Goal: Communication & Community: Connect with others

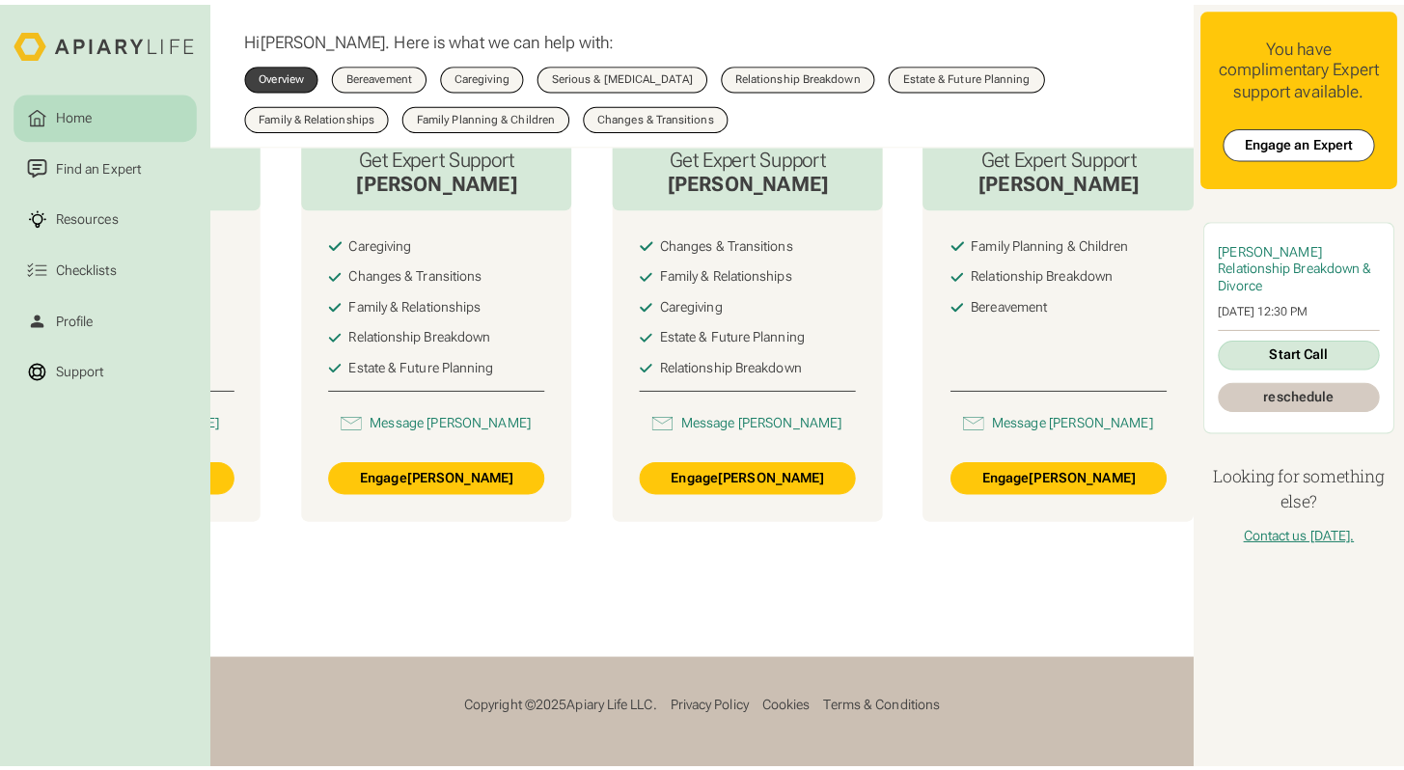
scroll to position [0, 882]
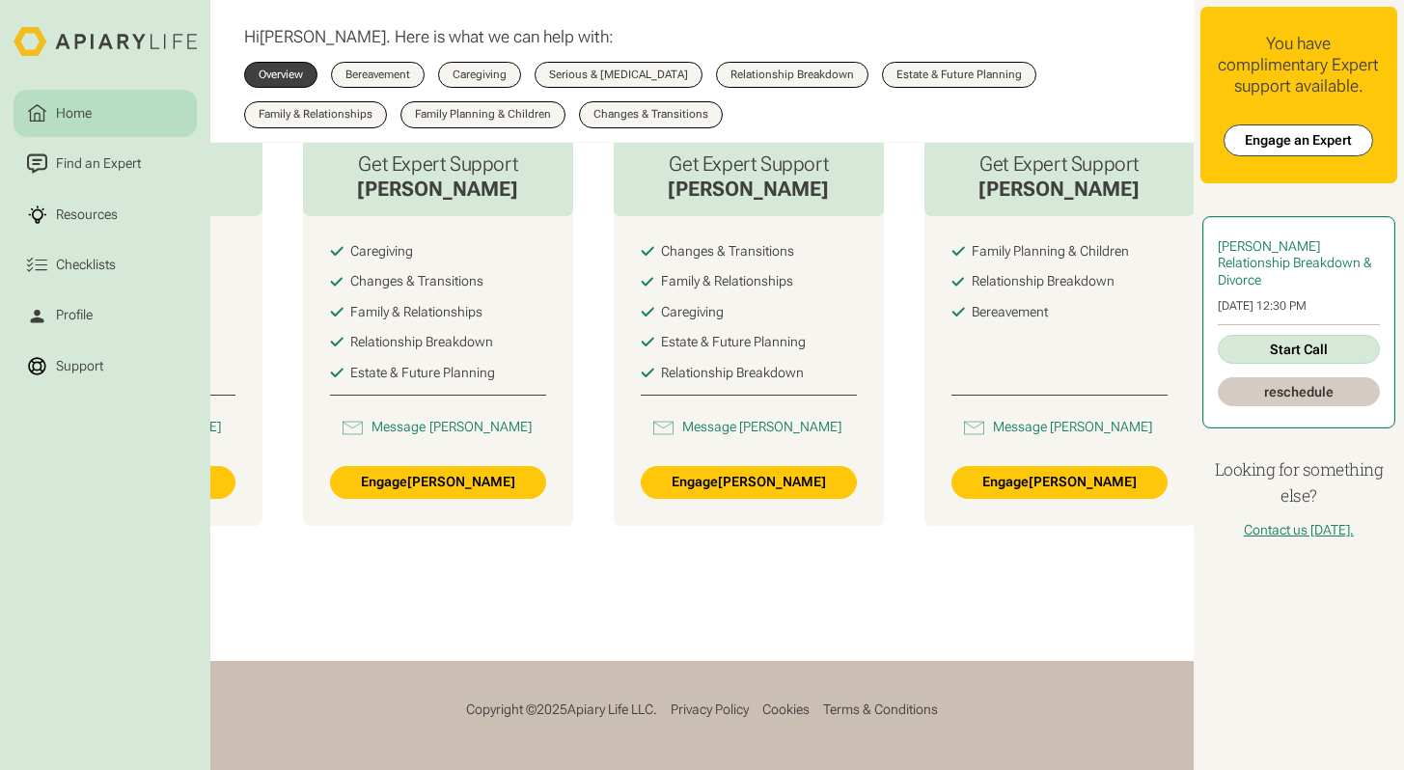
click at [1315, 352] on link "Start Call" at bounding box center [1297, 349] width 161 height 29
